Goal: Transaction & Acquisition: Purchase product/service

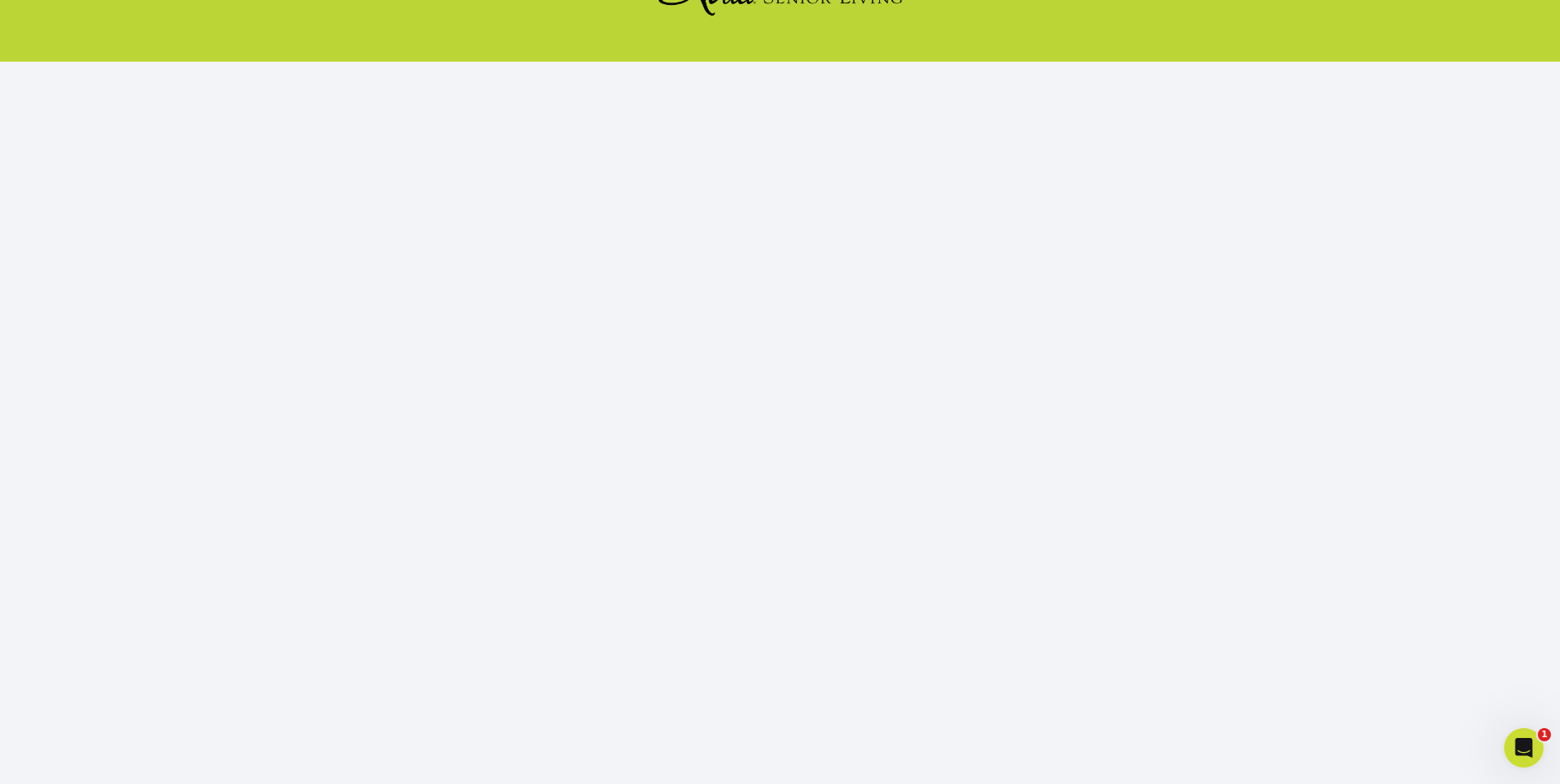
scroll to position [141, 0]
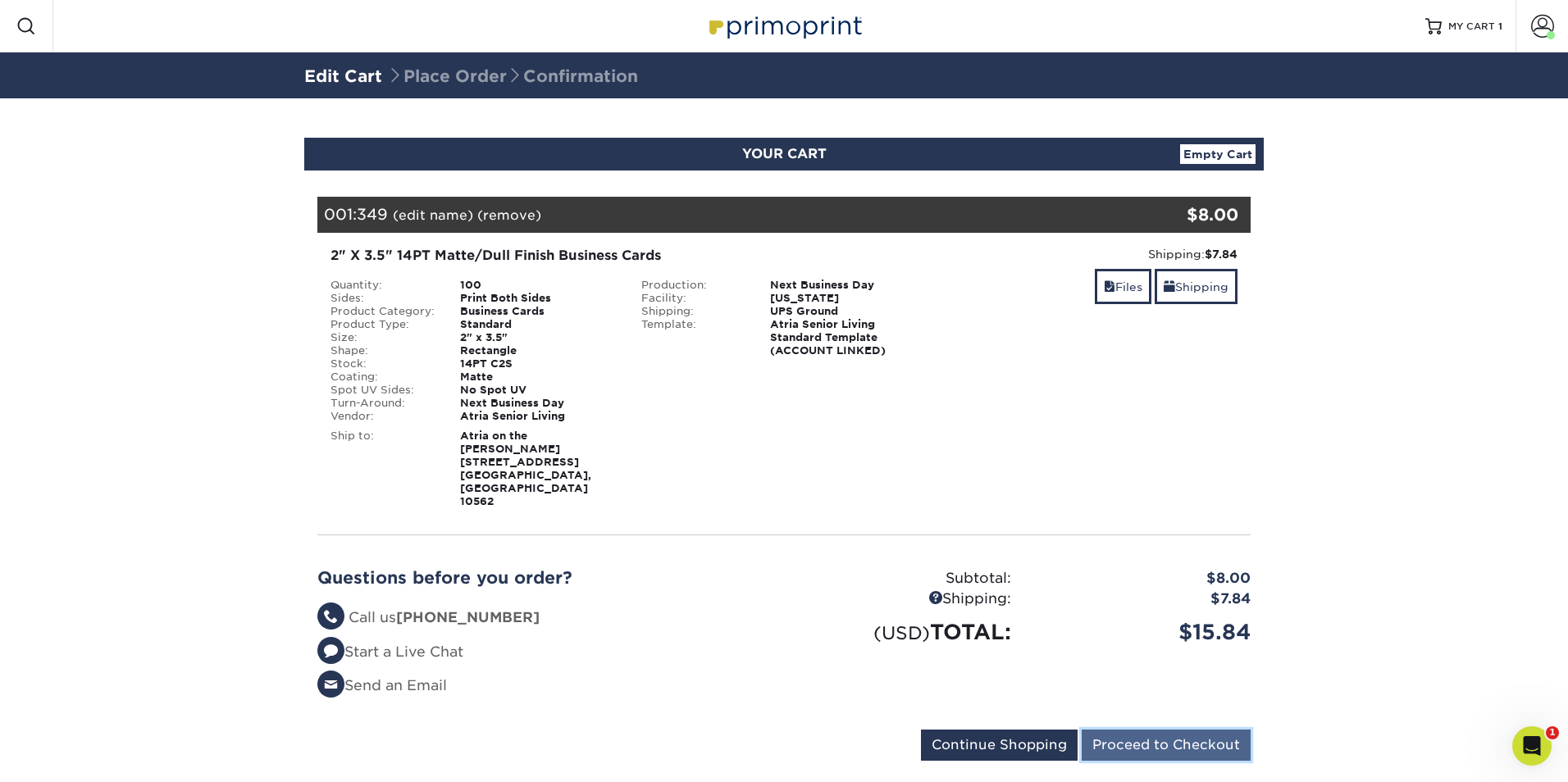
click at [1159, 729] on input "Proceed to Checkout" at bounding box center [1166, 745] width 169 height 32
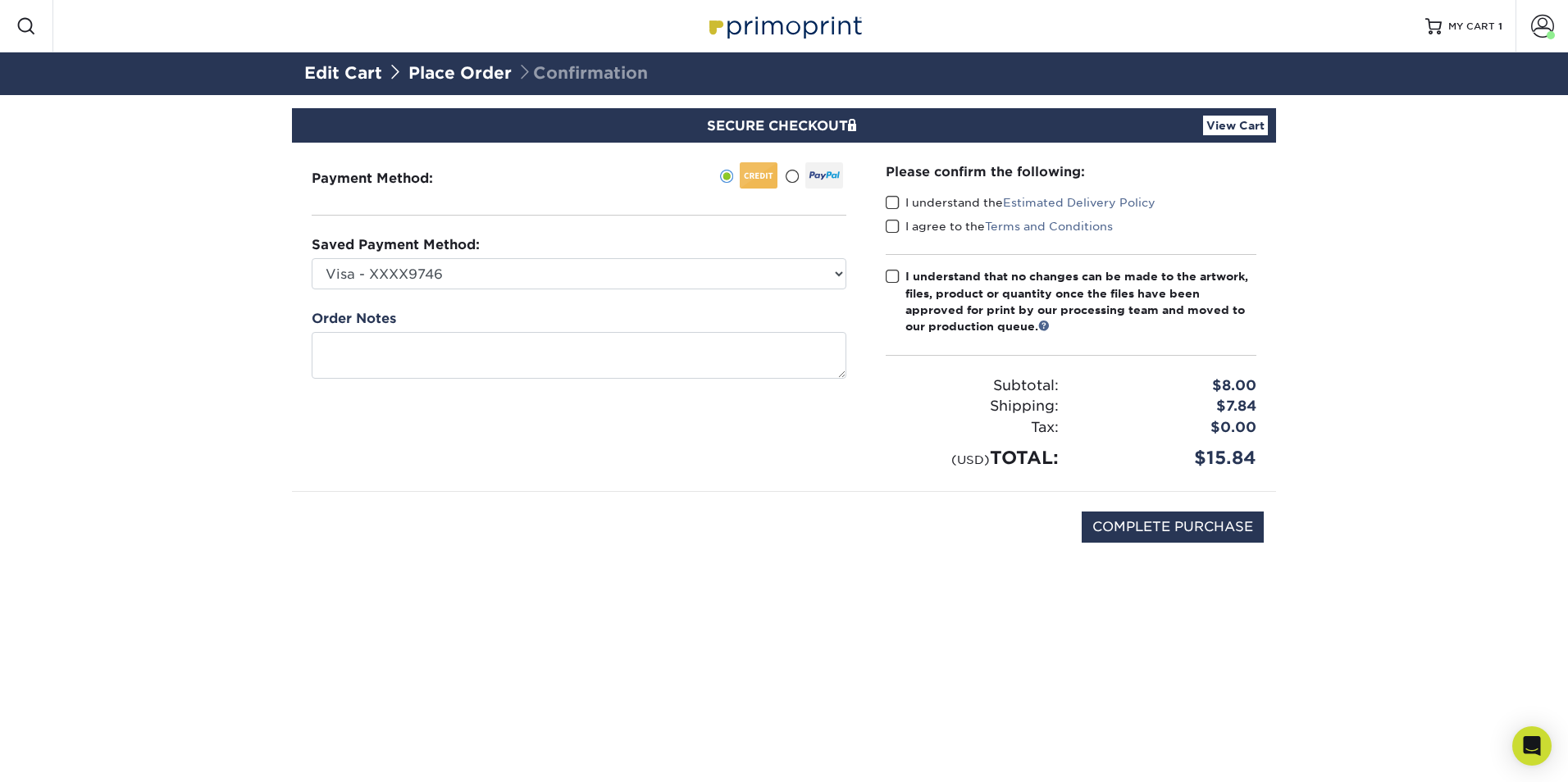
click at [516, 251] on div "Saved Payment Method: Visa - XXXX9746 Visa - XXXX9712 Visa - XXXX5466 Visa - XX…" at bounding box center [579, 262] width 535 height 54
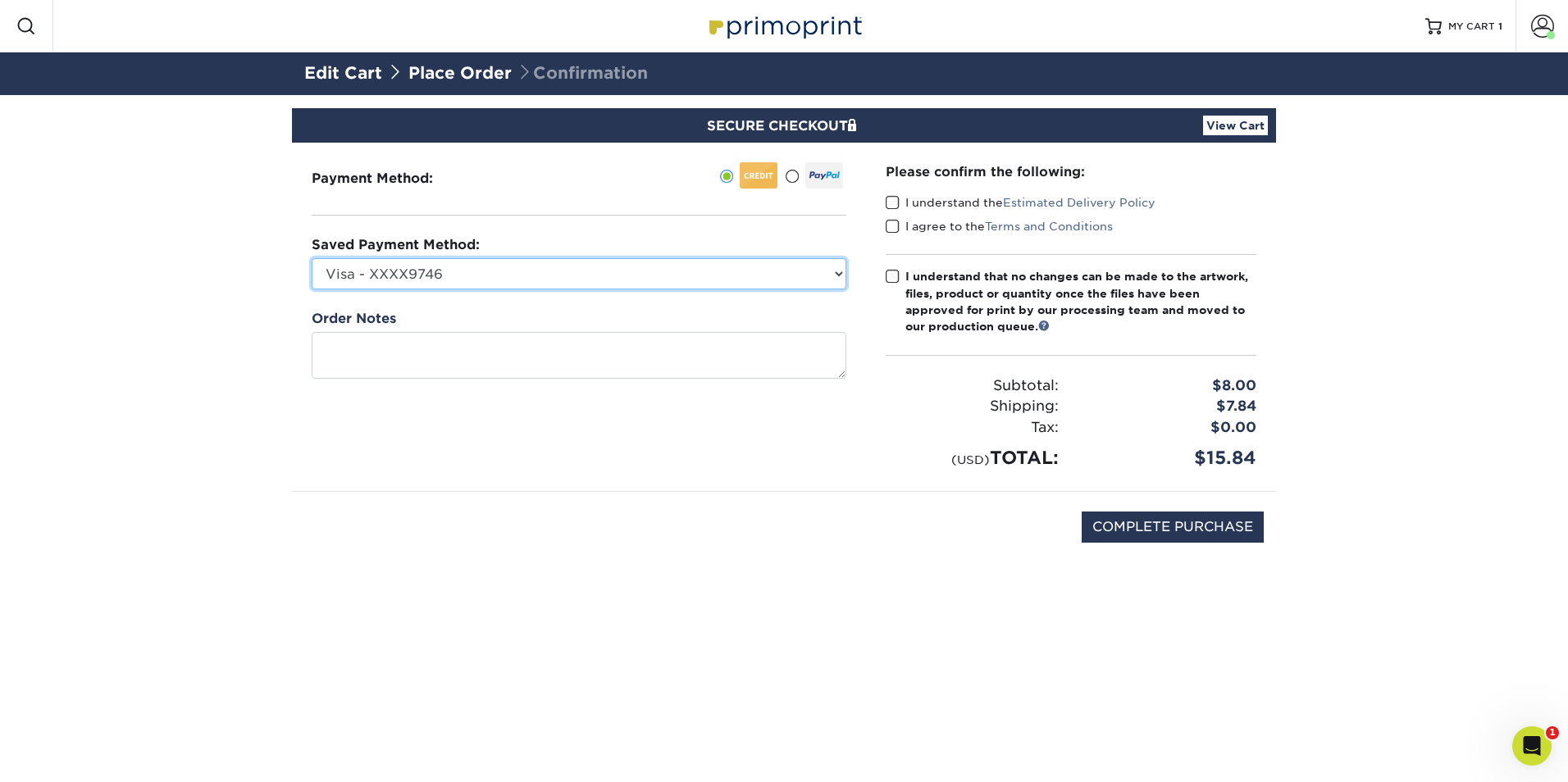
click at [517, 273] on select "Visa - XXXX9746 Visa - XXXX9712 Visa - XXXX5466 Visa - XXXX5466 Visa - XXXX5829…" at bounding box center [579, 274] width 535 height 32
select select "71322"
click at [312, 258] on select "Visa - XXXX9746 Visa - XXXX9712 Visa - XXXX5466 Visa - XXXX5466 Visa - XXXX5829…" at bounding box center [579, 274] width 535 height 32
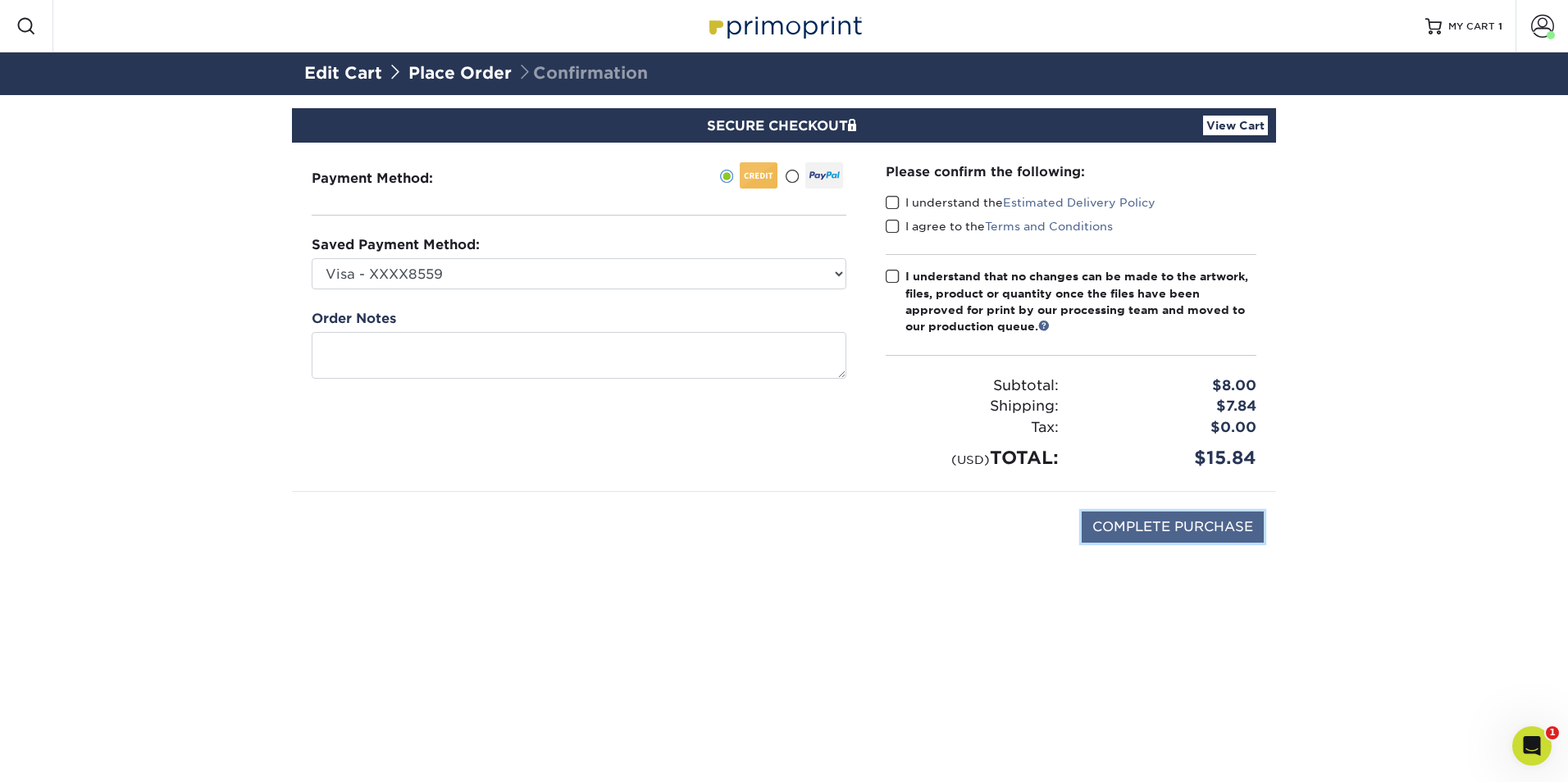
click at [1217, 524] on input "COMPLETE PURCHASE" at bounding box center [1172, 527] width 182 height 32
click at [892, 198] on span at bounding box center [893, 203] width 14 height 16
click at [0, 0] on input "I understand the Estimated Delivery Policy" at bounding box center [0, 0] width 0 height 0
click at [890, 231] on span at bounding box center [893, 226] width 14 height 16
click at [0, 0] on input "I agree to the Terms and Conditions" at bounding box center [0, 0] width 0 height 0
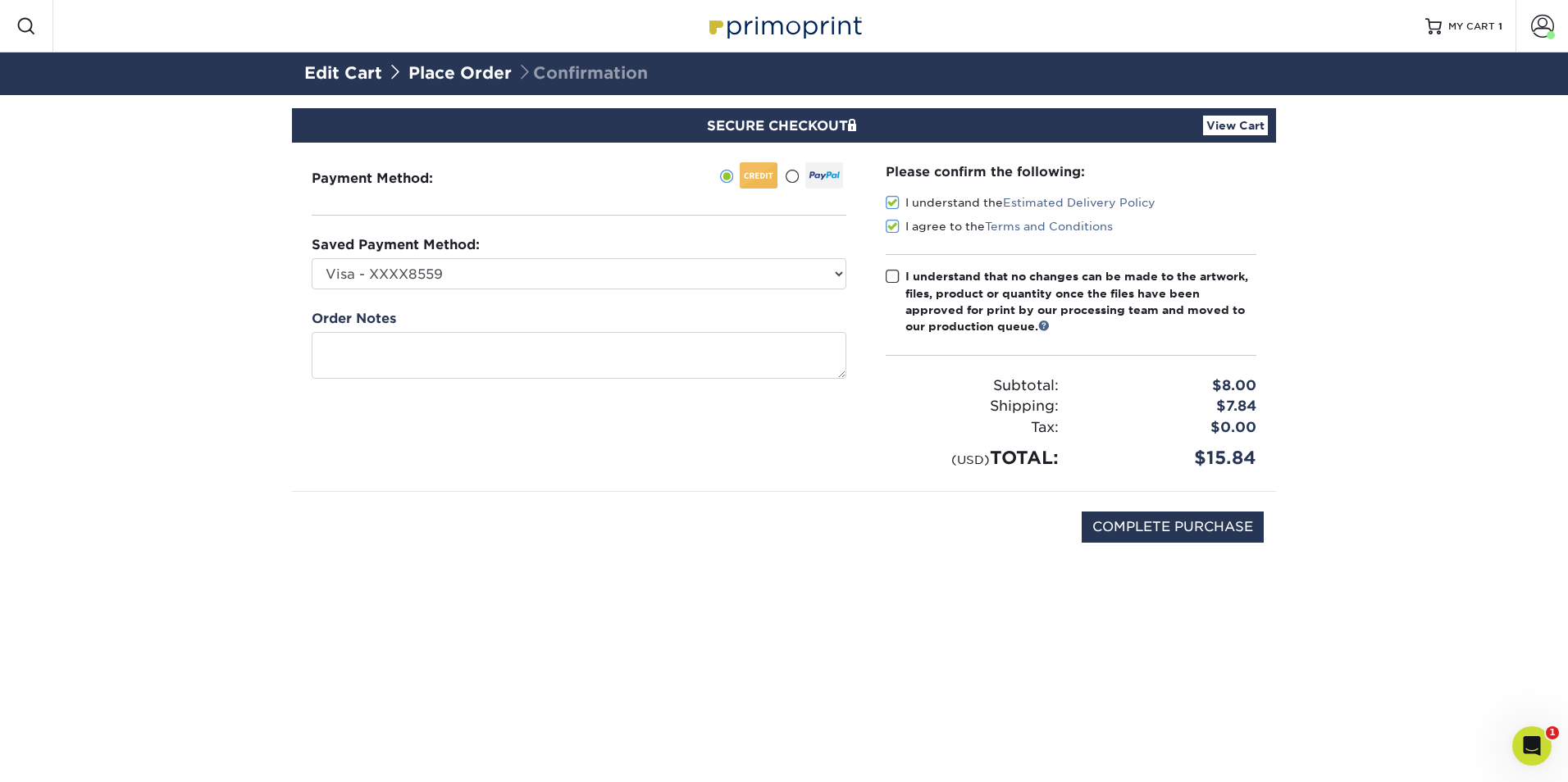
click at [892, 279] on span at bounding box center [893, 276] width 14 height 16
click at [0, 0] on input "I understand that no changes can be made to the artwork, files, product or quan…" at bounding box center [0, 0] width 0 height 0
click at [1156, 527] on input "COMPLETE PURCHASE" at bounding box center [1172, 527] width 182 height 32
type input "PROCESSING, PLEASE WAIT..."
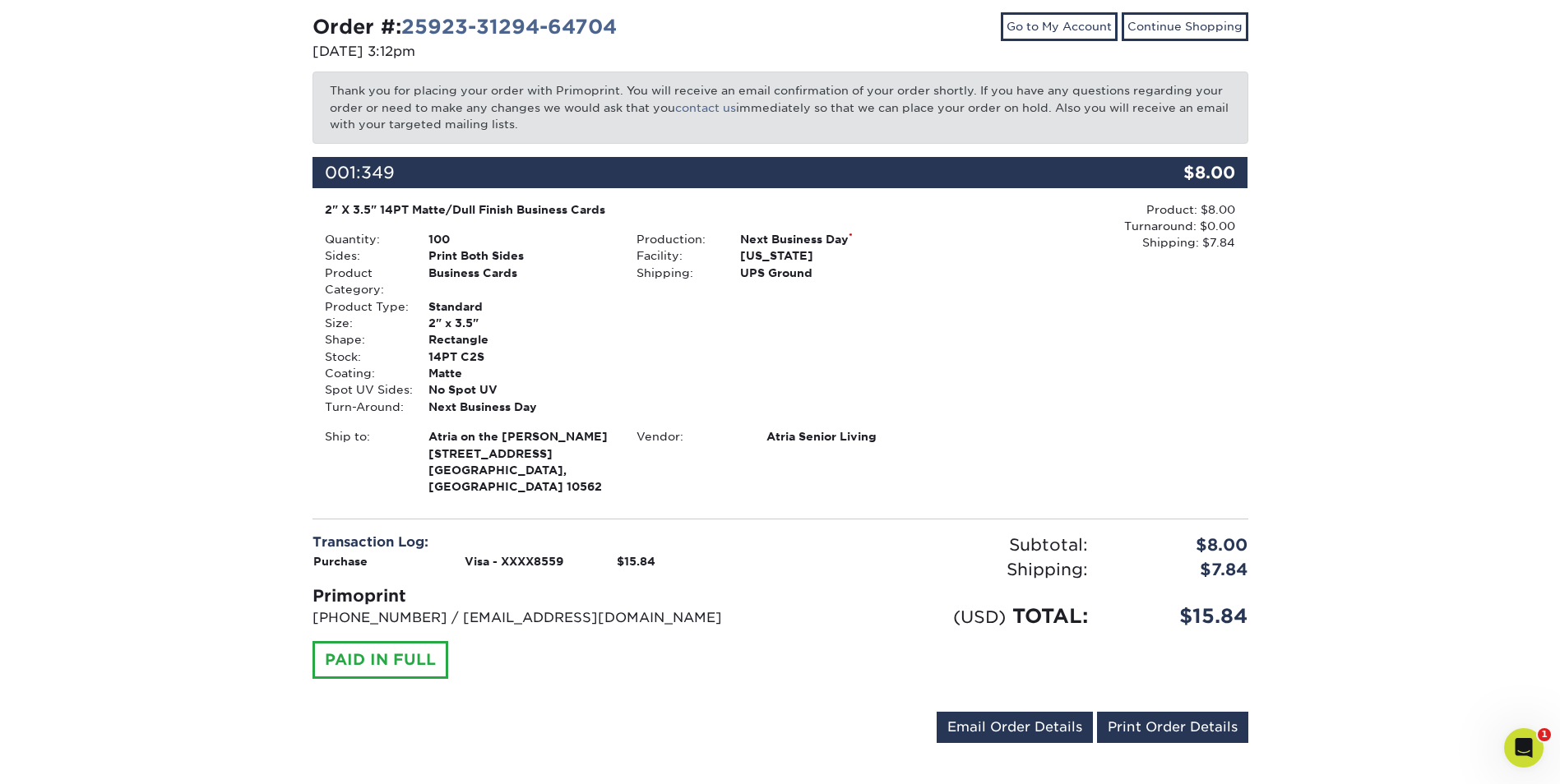
scroll to position [172, 0]
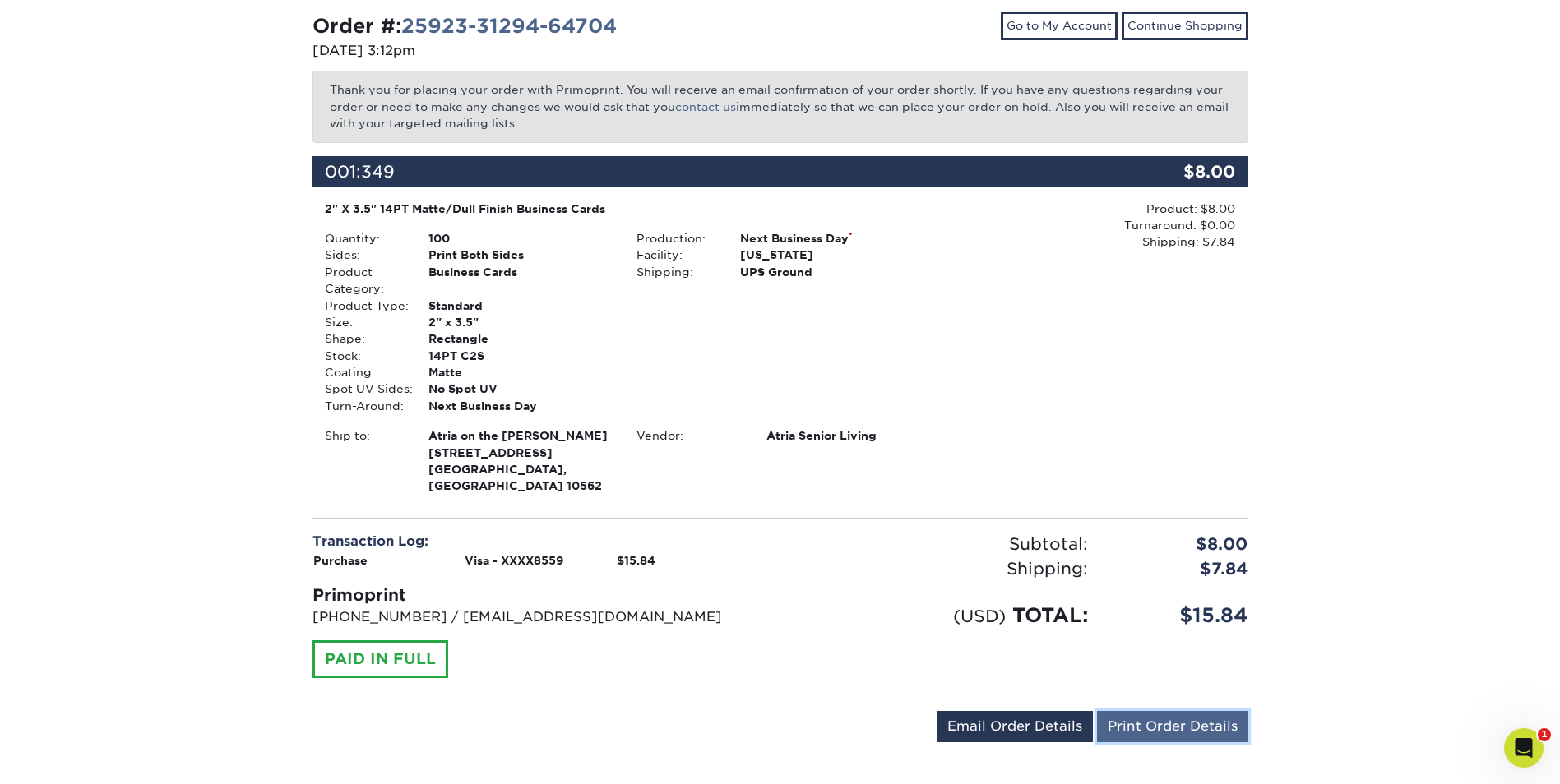
click at [1154, 711] on link "Print Order Details" at bounding box center [1173, 727] width 151 height 32
